Goal: Find specific page/section: Find specific page/section

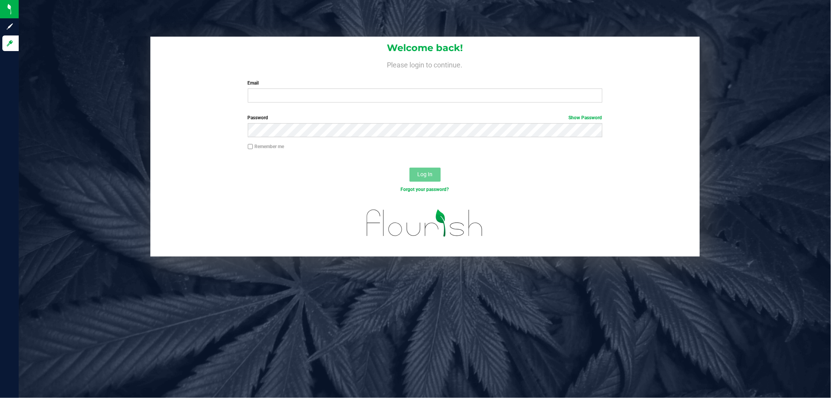
click at [319, 104] on div "Welcome back! Please login to continue. Email Required Please format your email…" at bounding box center [424, 73] width 549 height 72
click at [317, 96] on input "Email" at bounding box center [425, 95] width 354 height 14
type input "[EMAIL_ADDRESS][DOMAIN_NAME]"
click at [409, 167] on button "Log In" at bounding box center [424, 174] width 31 height 14
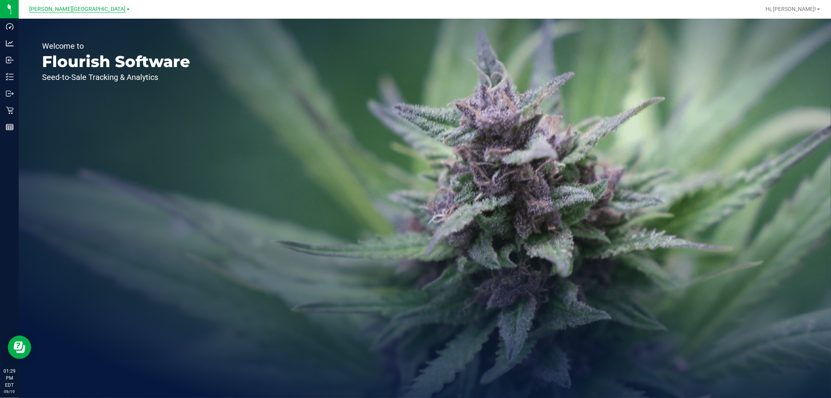
click at [79, 8] on span "[PERSON_NAME][GEOGRAPHIC_DATA]" at bounding box center [78, 9] width 96 height 7
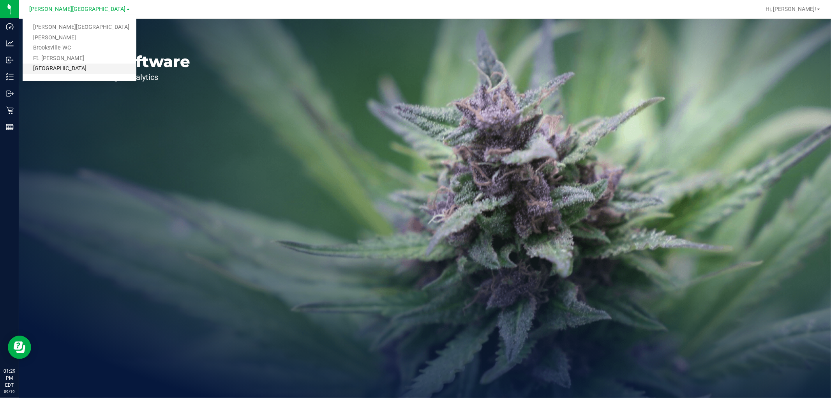
click at [79, 65] on link "[GEOGRAPHIC_DATA]" at bounding box center [80, 68] width 114 height 11
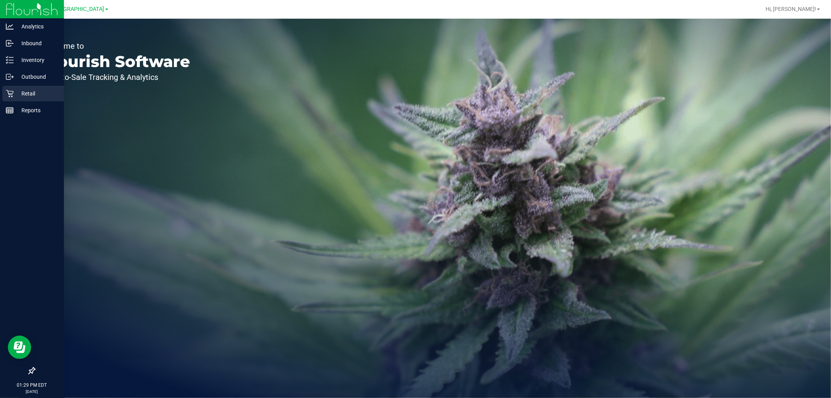
click at [32, 90] on p "Retail" at bounding box center [37, 93] width 47 height 9
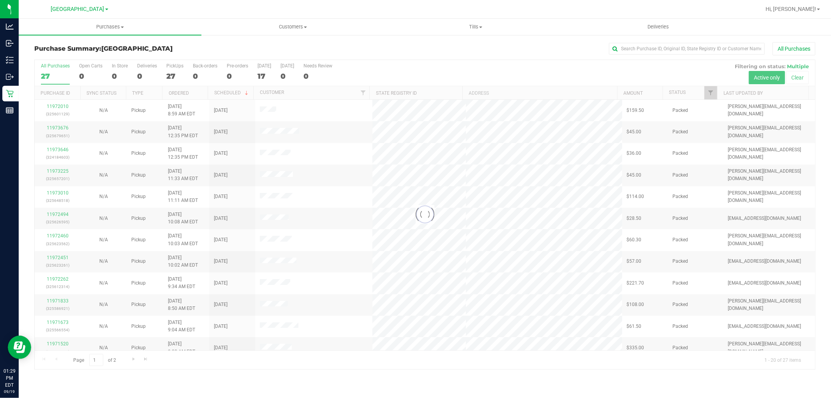
click at [392, 48] on div "All Purchases" at bounding box center [554, 48] width 521 height 13
